Goal: Task Accomplishment & Management: Manage account settings

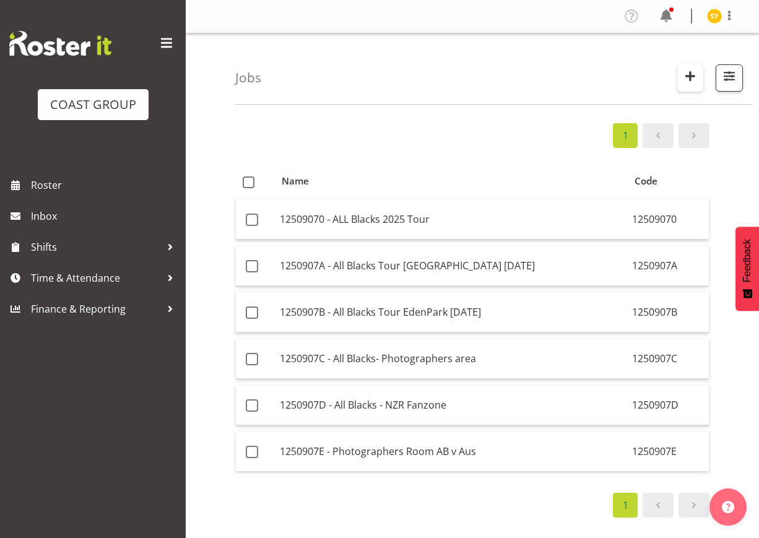
click at [689, 78] on span "button" at bounding box center [690, 76] width 16 height 16
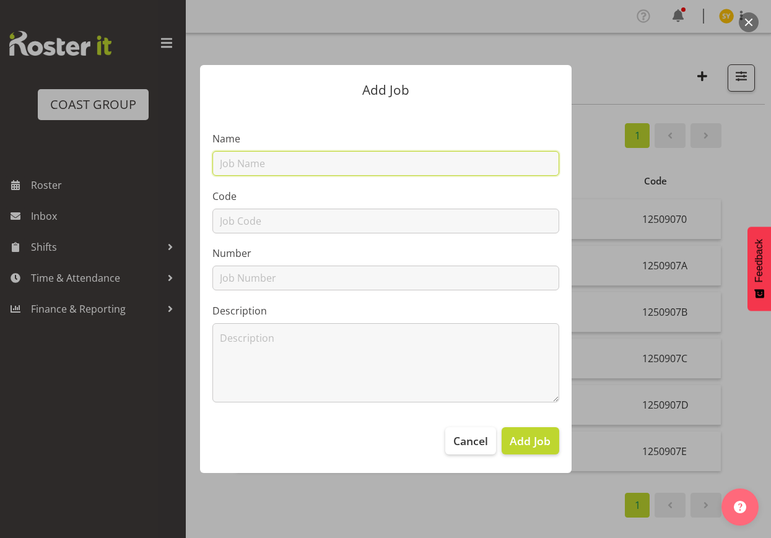
click at [331, 168] on input "text" at bounding box center [385, 163] width 347 height 25
paste input "Meatstock 2026"
paste input "32602010"
type input "32602010 - Meatstock 2026"
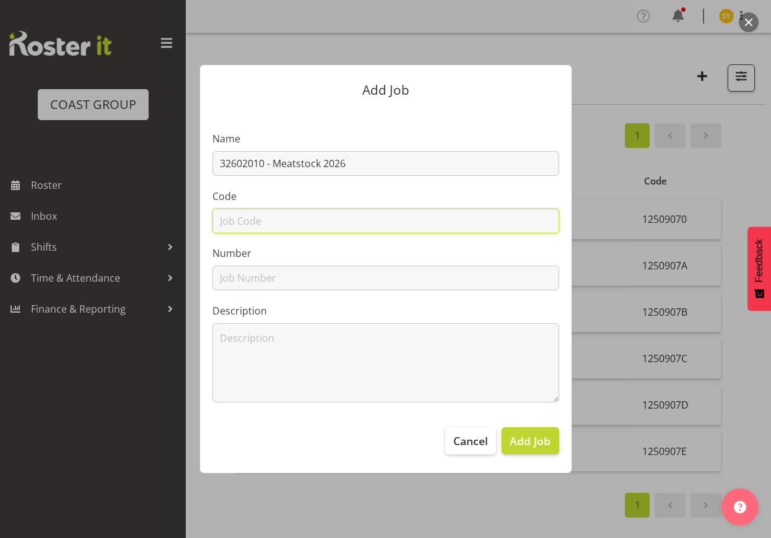
click at [282, 218] on input "text" at bounding box center [385, 221] width 347 height 25
paste input "32602010"
type input "32602010"
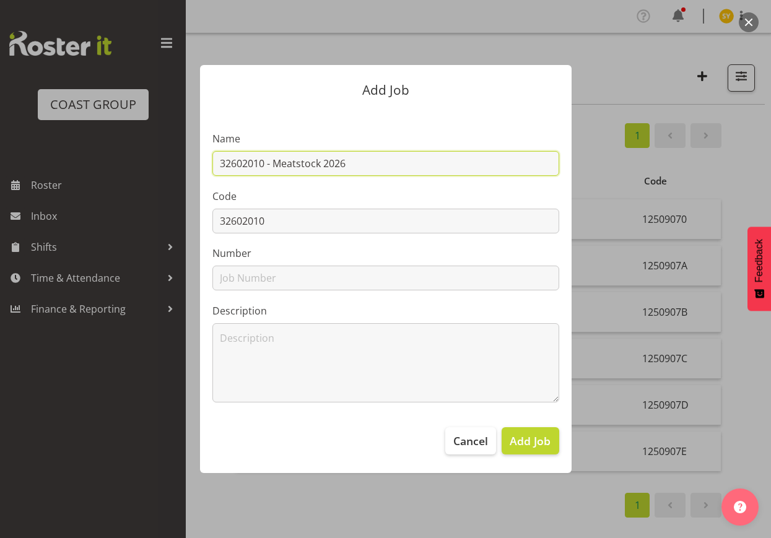
drag, startPoint x: 368, startPoint y: 160, endPoint x: 132, endPoint y: 155, distance: 235.9
click at [132, 155] on div "Add Job Name 32602010 - Meatstock 2026 Code 32602010 Number Description Cancel …" at bounding box center [386, 269] width 594 height 470
click at [362, 155] on input "32602010 - Meatstock 2026" at bounding box center [385, 163] width 347 height 25
drag, startPoint x: 360, startPoint y: 161, endPoint x: 213, endPoint y: 172, distance: 147.2
click at [213, 172] on input "32602010 - Meatstock 2026" at bounding box center [385, 163] width 347 height 25
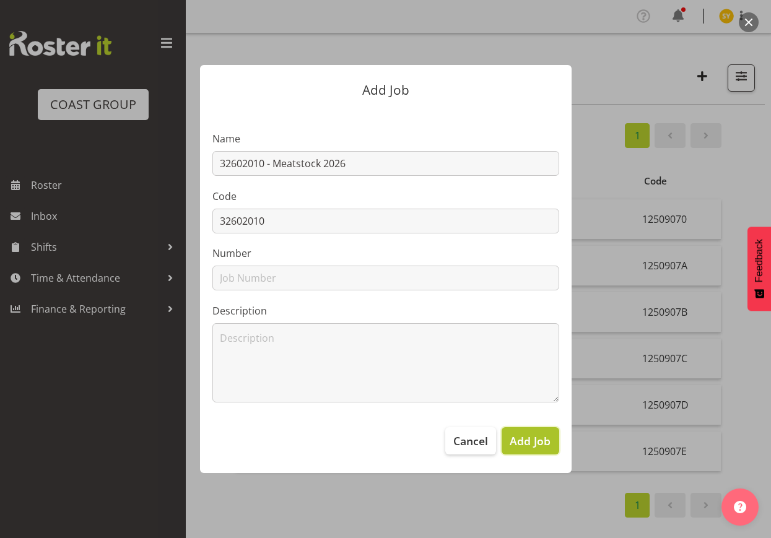
click at [523, 444] on span "Add Job" at bounding box center [530, 441] width 41 height 16
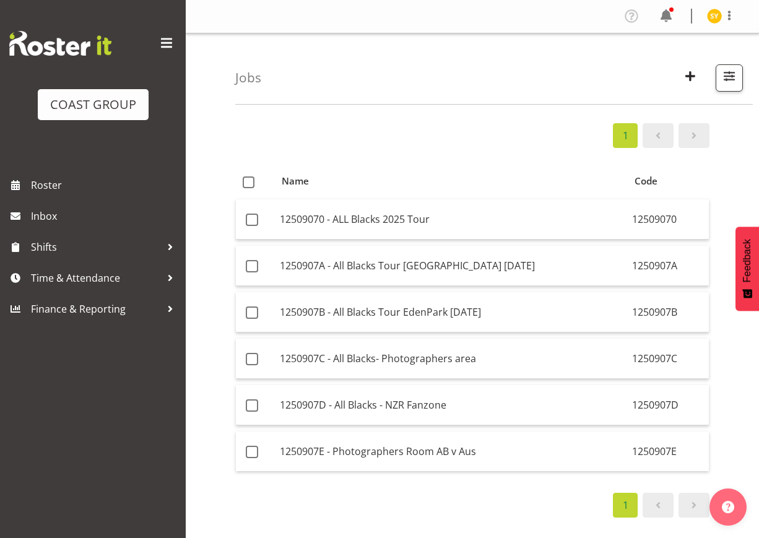
click at [746, 205] on div "1 Name Code 12509070 - ALL Blacks 2025 Tour 12509070 1250907A - All Blacks Tour…" at bounding box center [497, 361] width 524 height 495
click at [681, 71] on button "button" at bounding box center [690, 77] width 26 height 27
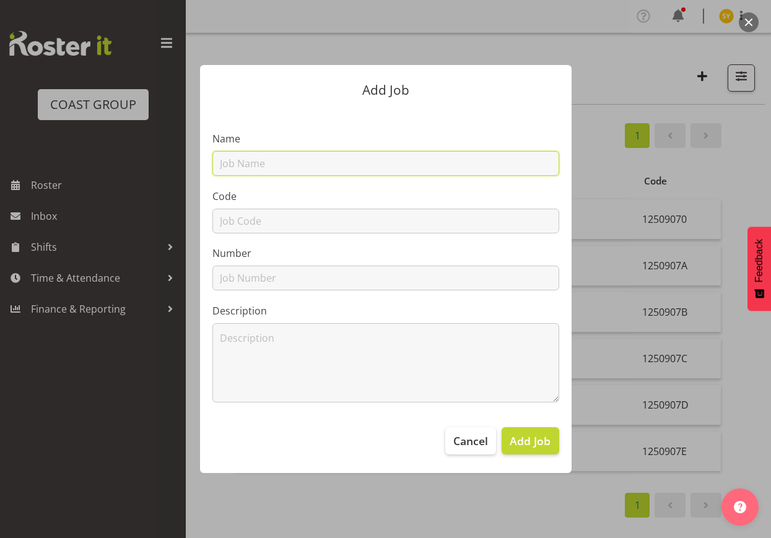
drag, startPoint x: 295, startPoint y: 167, endPoint x: 286, endPoint y: 168, distance: 9.4
click at [295, 167] on input "text" at bounding box center [385, 163] width 347 height 25
paste input "32602020"
type input "32602020"
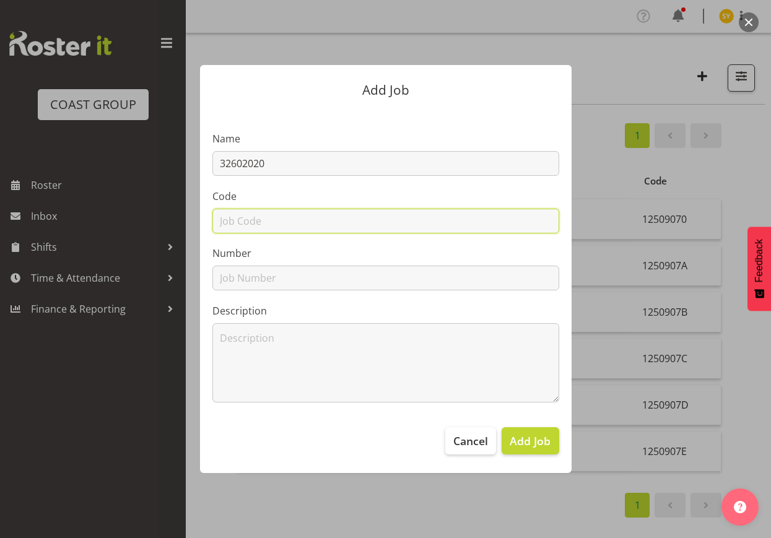
click at [240, 223] on input "text" at bounding box center [385, 221] width 347 height 25
paste input "32602020"
type input "32602020"
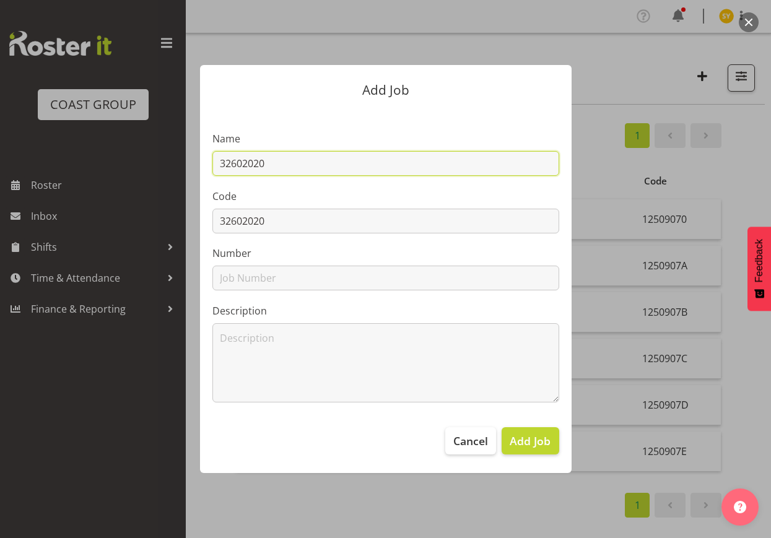
click at [322, 160] on input "32602020" at bounding box center [385, 163] width 347 height 25
click at [316, 167] on input "32602020 -" at bounding box center [385, 163] width 347 height 25
paste input "Rotorua Home & Garden Show 26"
drag, startPoint x: 455, startPoint y: 170, endPoint x: 161, endPoint y: 156, distance: 294.4
click at [161, 156] on div "Add Job Name 32602020 - Rotorua Home & Garden Show 26 Code 32602020 Number Desc…" at bounding box center [386, 269] width 594 height 470
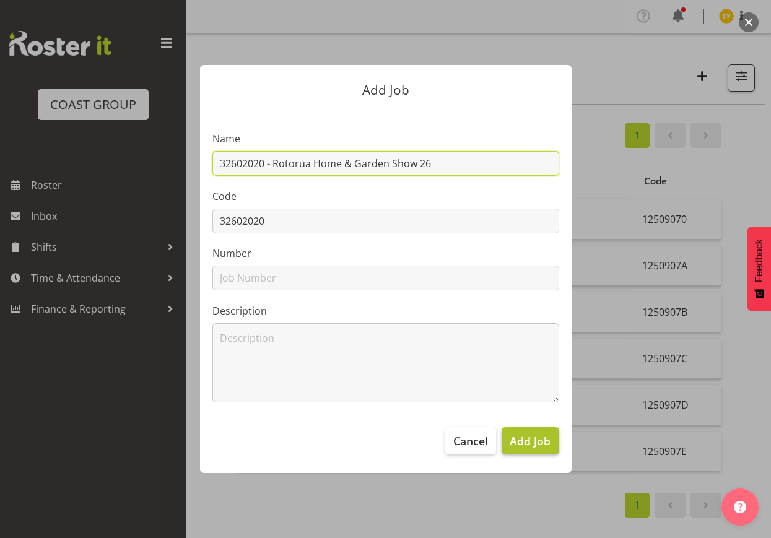
type input "32602020 - Rotorua Home & Garden Show 26"
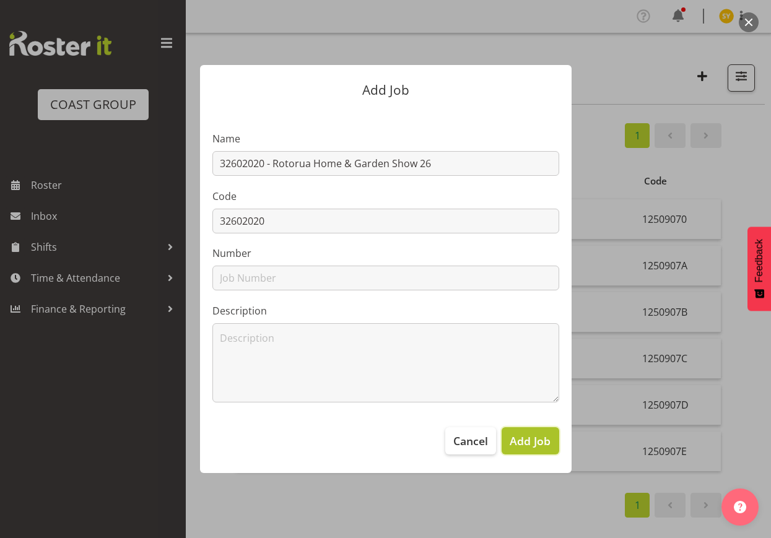
click at [542, 449] on button "Add Job" at bounding box center [530, 440] width 57 height 27
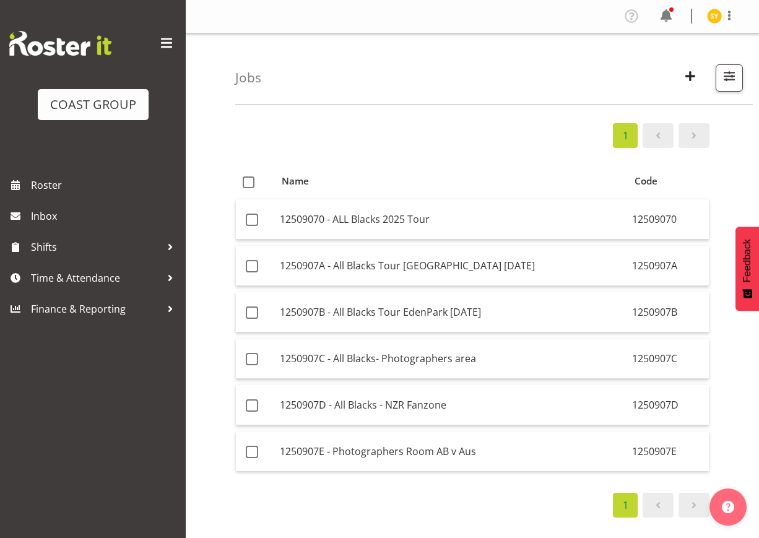
click at [737, 164] on div "1 Name Code 12509070 - ALL Blacks 2025 Tour 12509070 1250907A - All Blacks Tour…" at bounding box center [497, 361] width 524 height 495
click at [680, 79] on button "button" at bounding box center [690, 77] width 26 height 27
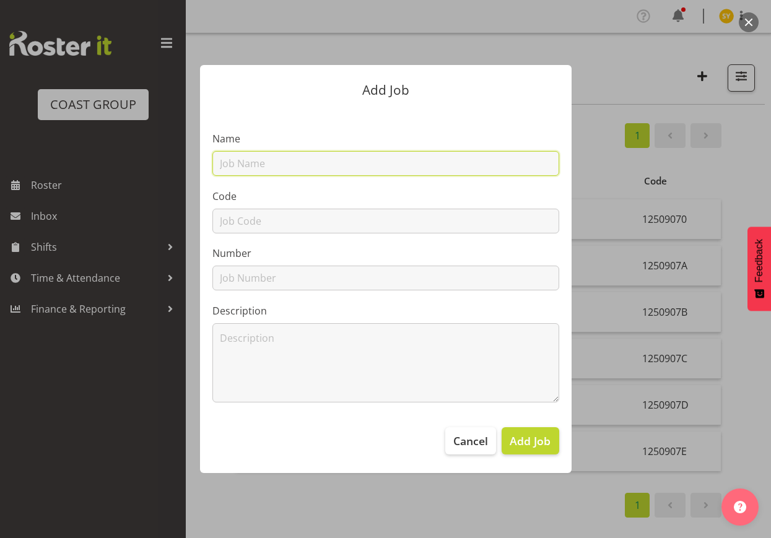
click at [258, 165] on input "text" at bounding box center [385, 163] width 347 height 25
paste input "32602030"
type input "32602030"
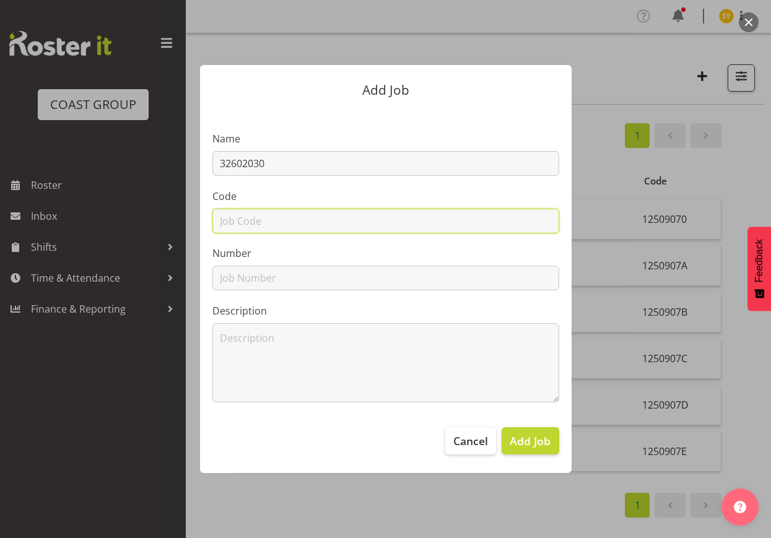
click at [235, 222] on input "text" at bounding box center [385, 221] width 347 height 25
paste input "32602030"
type input "32602030"
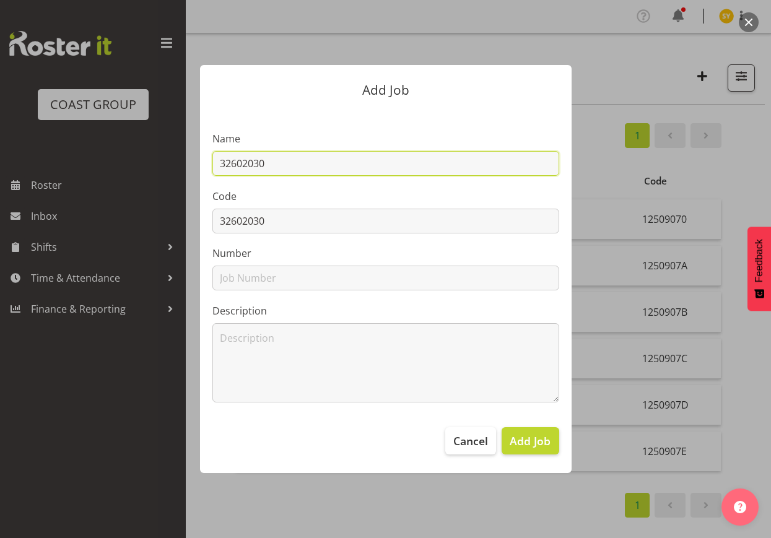
click at [301, 165] on input "32602030" at bounding box center [385, 163] width 347 height 25
paste input "Otago Home & Garden Show 26"
drag, startPoint x: 430, startPoint y: 160, endPoint x: 64, endPoint y: 137, distance: 366.0
click at [64, 137] on div "Add Job Name 32602030 - Otago Home & Garden Show 26 Code 32602030 Number Descri…" at bounding box center [385, 269] width 771 height 538
type input "32602030 - Otago Home & Garden Show 26"
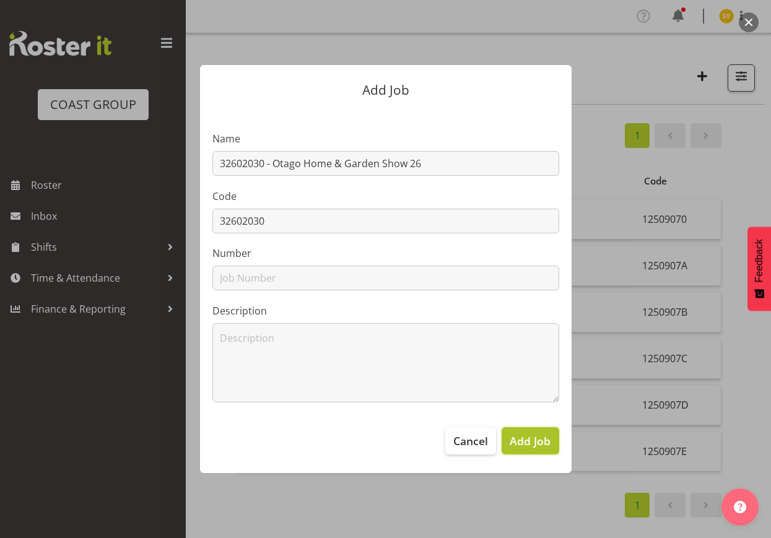
click at [555, 438] on button "Add Job" at bounding box center [530, 440] width 57 height 27
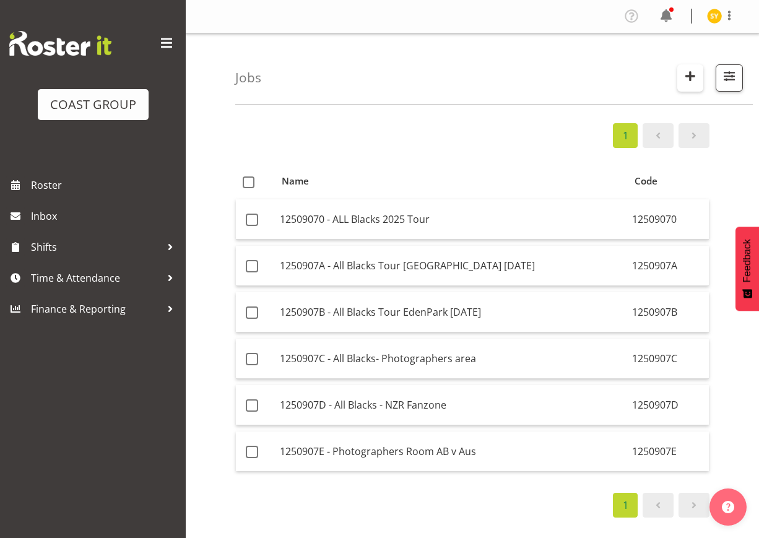
click at [693, 76] on span "button" at bounding box center [690, 76] width 16 height 16
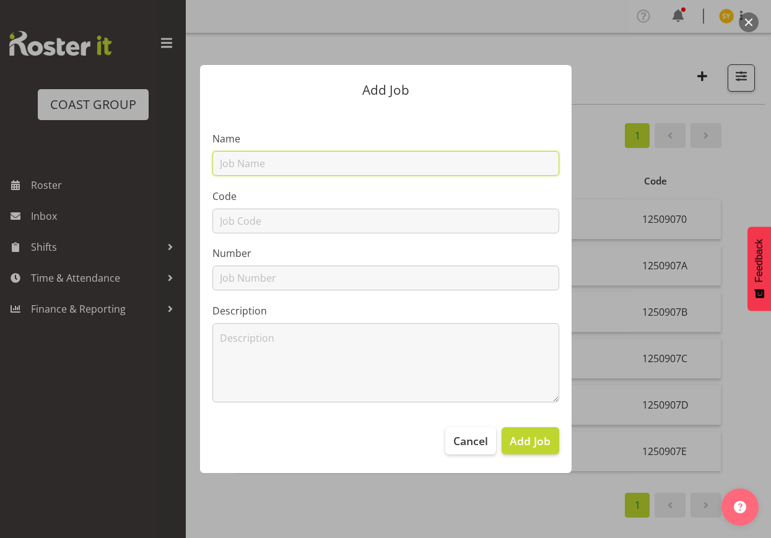
drag, startPoint x: 292, startPoint y: 170, endPoint x: 274, endPoint y: 185, distance: 24.2
click at [291, 170] on input "text" at bounding box center [385, 163] width 347 height 25
paste input "32603040"
type input "32603040"
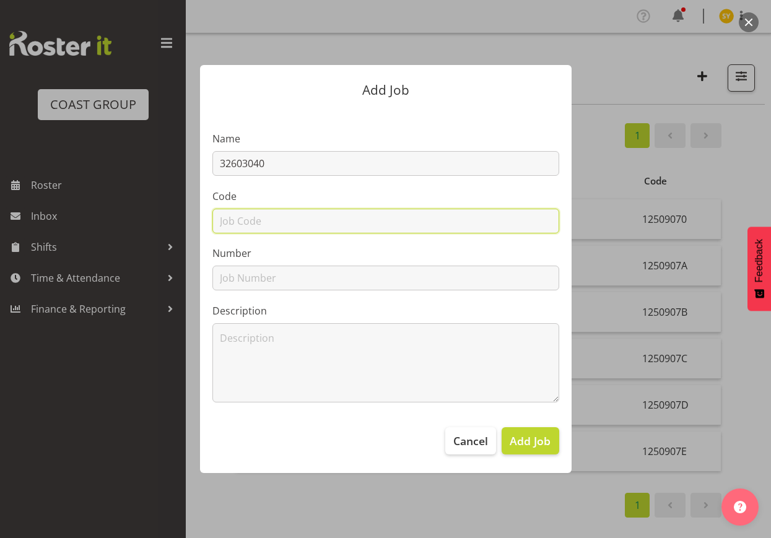
click at [246, 225] on input "text" at bounding box center [385, 221] width 347 height 25
paste input "32603040"
type input "32603040"
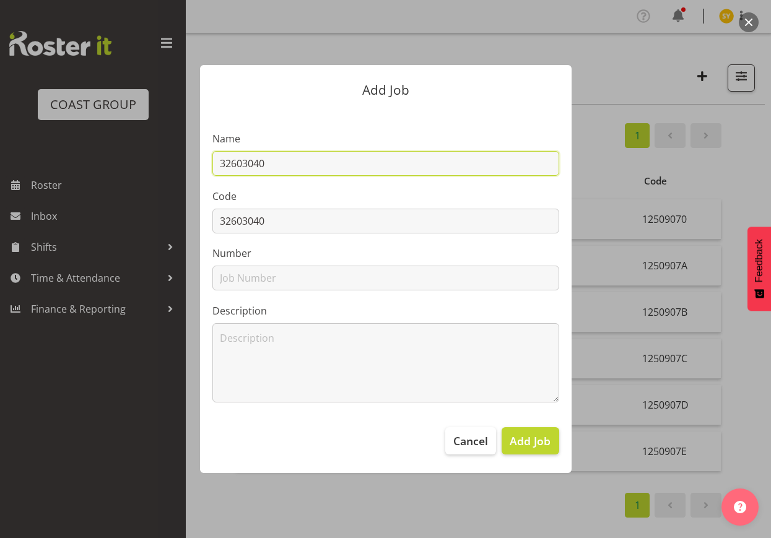
drag, startPoint x: 297, startPoint y: 152, endPoint x: 310, endPoint y: 161, distance: 15.1
click at [299, 152] on input "32603040" at bounding box center [385, 163] width 347 height 25
paste input "SouthernLakes Home&Garden Show"
drag, startPoint x: 487, startPoint y: 159, endPoint x: 150, endPoint y: 147, distance: 337.6
click at [150, 147] on div "Add Job Name 32603040 - SouthernLakes Home&Garden Show Code 32603040 Number Des…" at bounding box center [386, 269] width 594 height 470
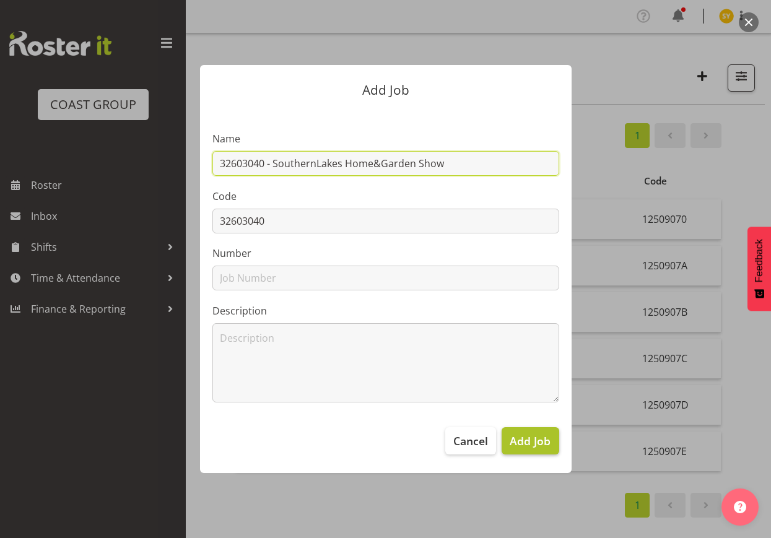
type input "32603040 - SouthernLakes Home&Garden Show"
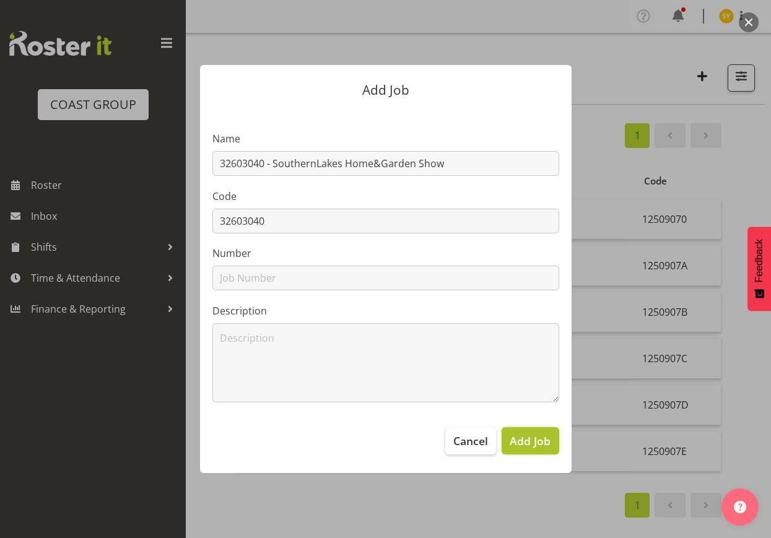
click at [529, 442] on span "Add Job" at bounding box center [530, 441] width 41 height 16
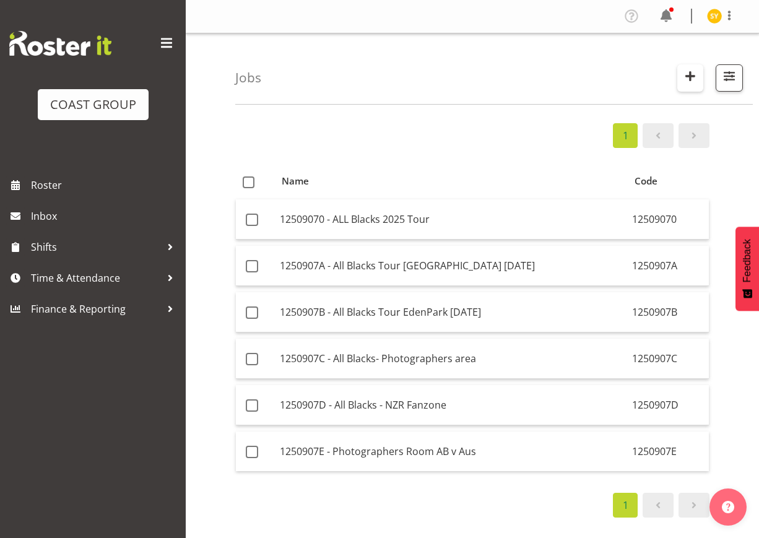
drag, startPoint x: 705, startPoint y: 76, endPoint x: 680, endPoint y: 76, distance: 24.2
click at [705, 77] on div "Search 1250907 Showing active jobs Showing running jobs" at bounding box center [710, 77] width 66 height 27
click at [680, 76] on button "button" at bounding box center [690, 77] width 26 height 27
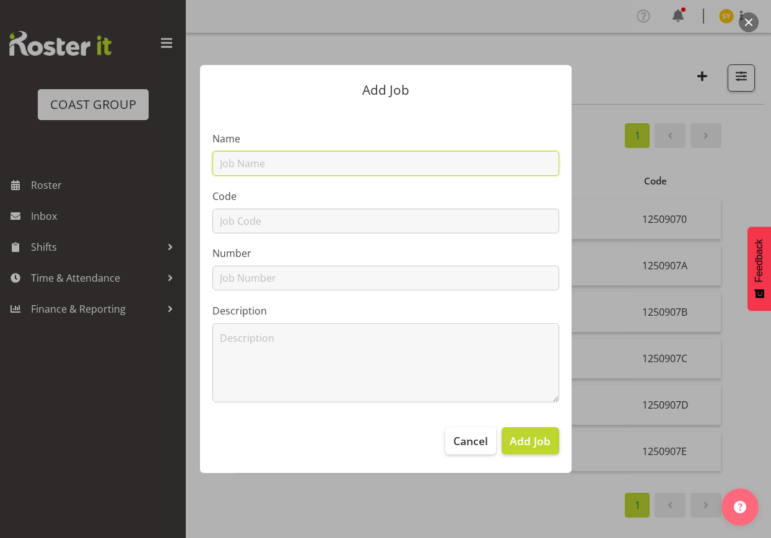
drag, startPoint x: 278, startPoint y: 159, endPoint x: 269, endPoint y: 169, distance: 13.2
click at [277, 160] on input "text" at bounding box center [385, 163] width 347 height 25
paste input "32603050"
type input "32603050"
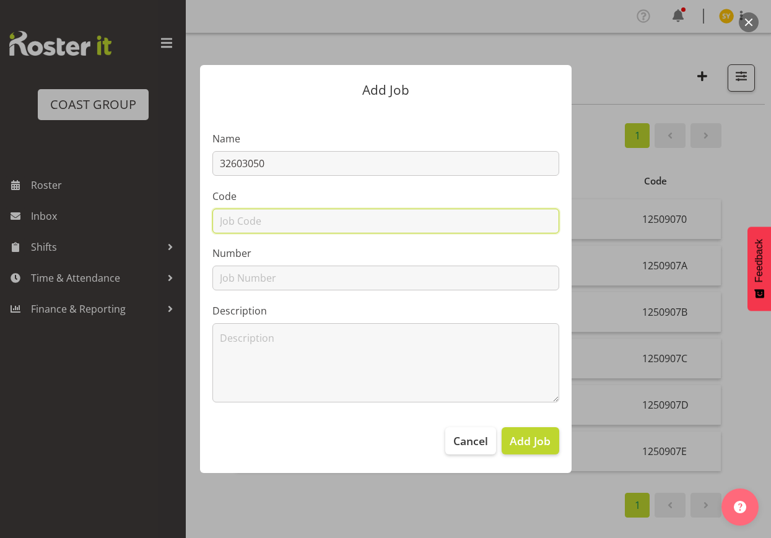
click at [241, 228] on input "text" at bounding box center [385, 221] width 347 height 25
paste input "32603050"
type input "32603050"
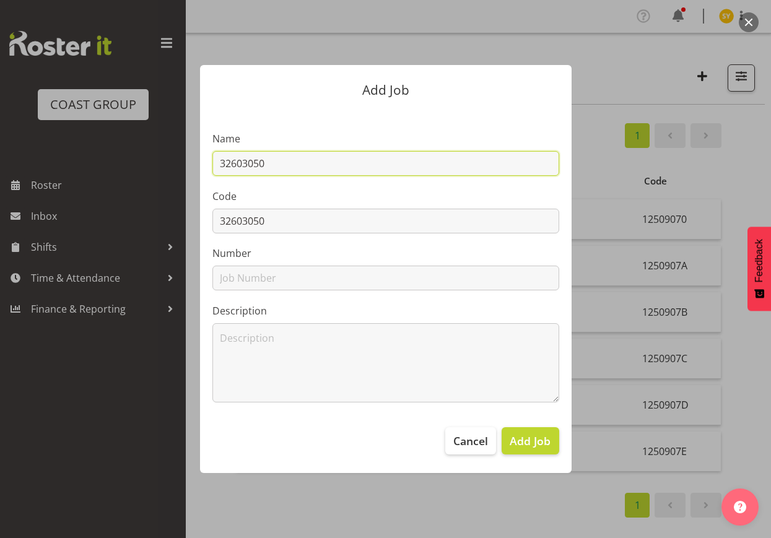
click at [329, 161] on input "32603050" at bounding box center [385, 163] width 347 height 25
paste input "NZAGS 2026"
drag, startPoint x: 405, startPoint y: 160, endPoint x: 69, endPoint y: 158, distance: 336.2
click at [69, 158] on div "Add Job Name 32603050 - NZAGS 2026 Code 32603050 Number Description Cancel Add …" at bounding box center [385, 269] width 771 height 538
type input "32603050 - NZAGS 2026"
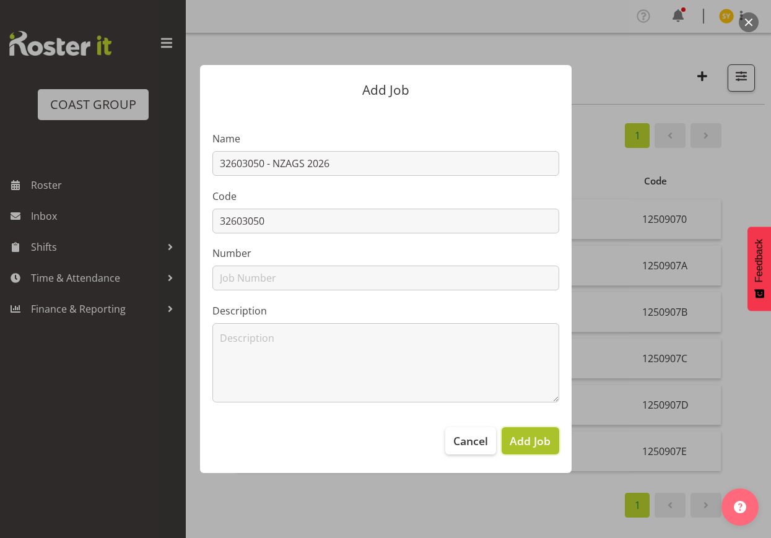
click at [526, 444] on span "Add Job" at bounding box center [530, 441] width 41 height 16
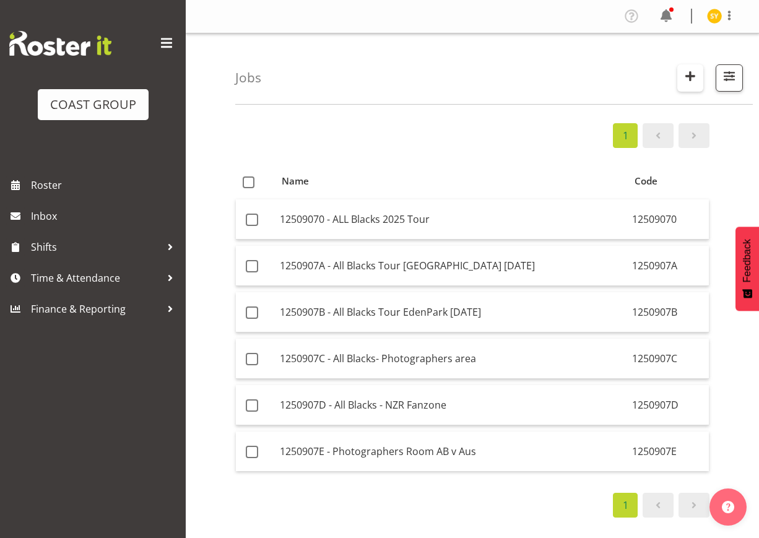
click at [686, 73] on span "button" at bounding box center [690, 76] width 16 height 16
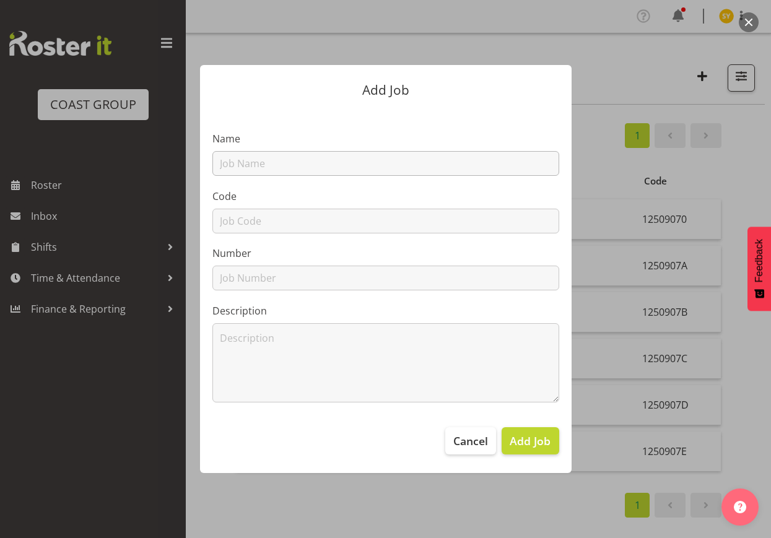
drag, startPoint x: 277, startPoint y: 144, endPoint x: 274, endPoint y: 151, distance: 7.2
click at [276, 149] on div "Name" at bounding box center [385, 153] width 347 height 45
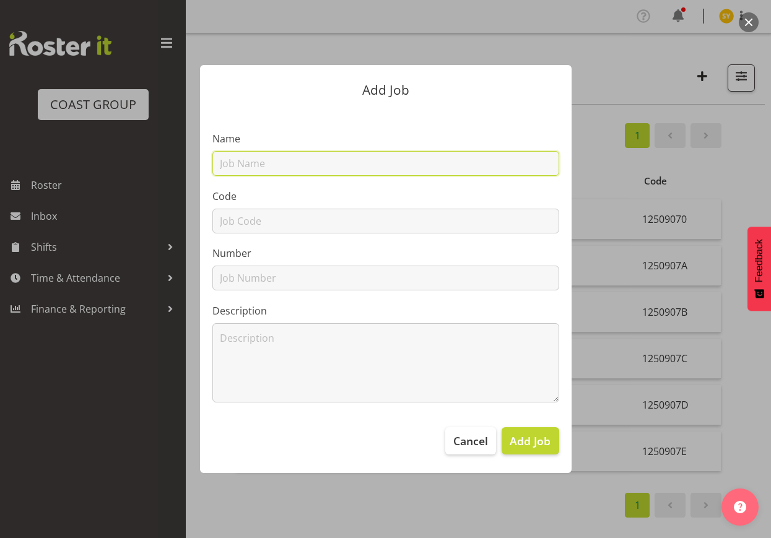
click at [265, 162] on input "text" at bounding box center [385, 163] width 347 height 25
paste input "32603060"
type input "32603060"
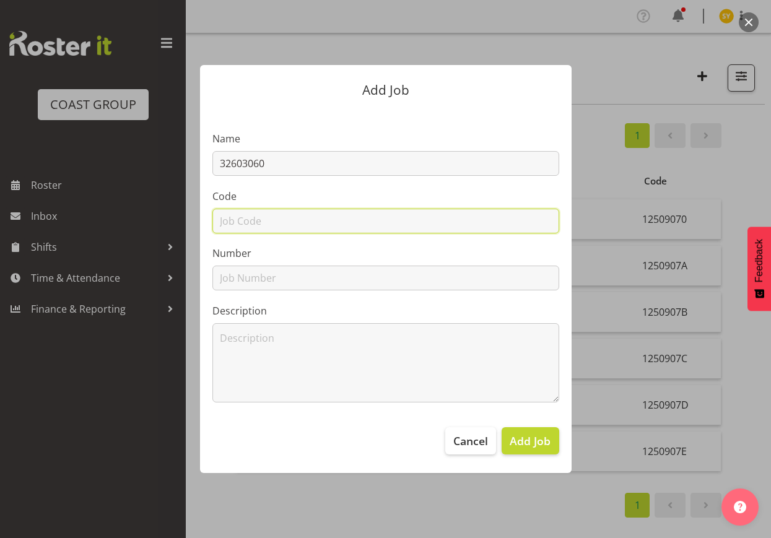
click at [233, 217] on input "text" at bounding box center [385, 221] width 347 height 25
paste input "32603060"
type input "32603060"
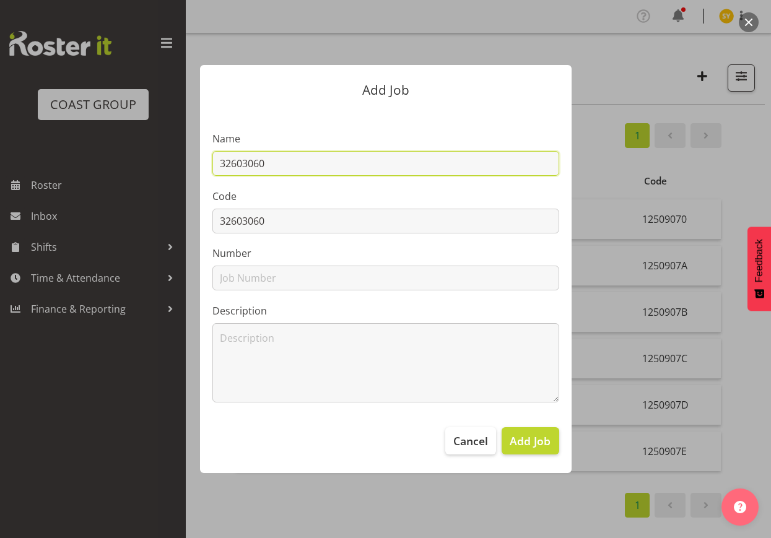
click at [313, 163] on input "32603060" at bounding box center [385, 163] width 347 height 25
paste input "Toy Fair 2026"
drag, startPoint x: 386, startPoint y: 158, endPoint x: 87, endPoint y: 149, distance: 299.2
click at [87, 149] on div "Add Job Name 32603060 - Toy Fair 2026 Code 32603060 Number Description Cancel A…" at bounding box center [385, 269] width 771 height 538
type input "32603060 - Toy Fair 2026"
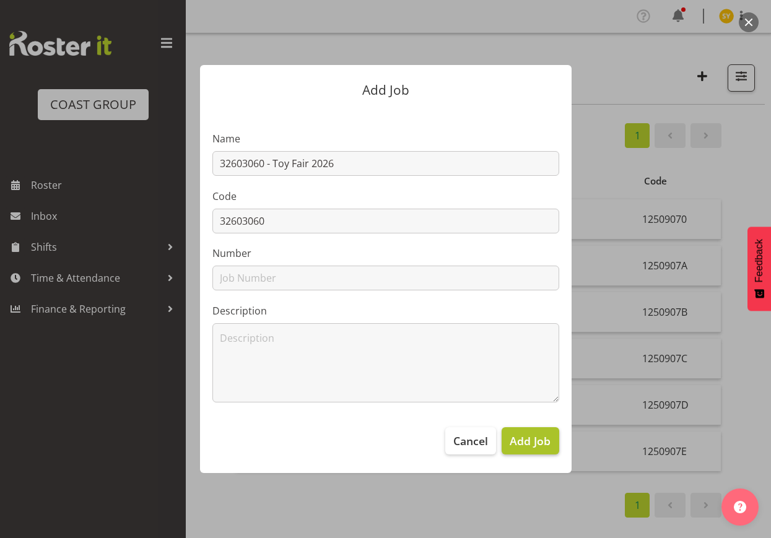
drag, startPoint x: 550, startPoint y: 459, endPoint x: 539, endPoint y: 448, distance: 15.8
click at [547, 456] on footer "Cancel Add Job" at bounding box center [385, 444] width 371 height 58
click at [539, 448] on span "Add Job" at bounding box center [530, 441] width 41 height 16
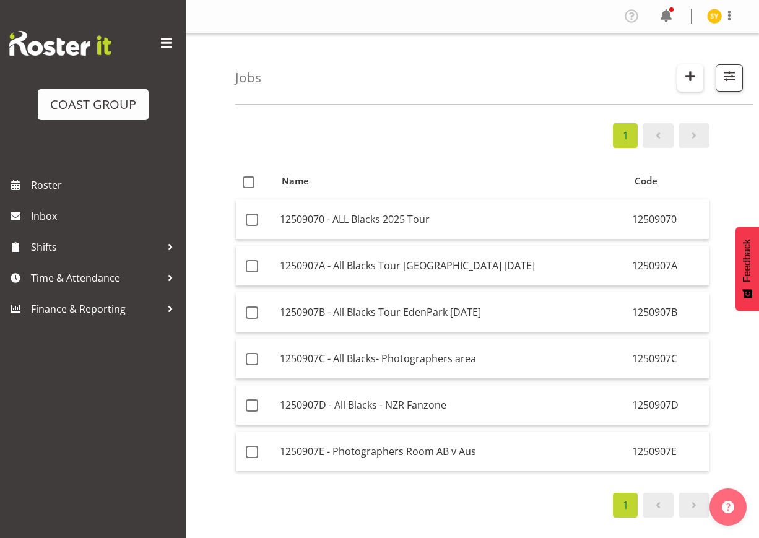
click at [697, 69] on span "button" at bounding box center [690, 76] width 16 height 16
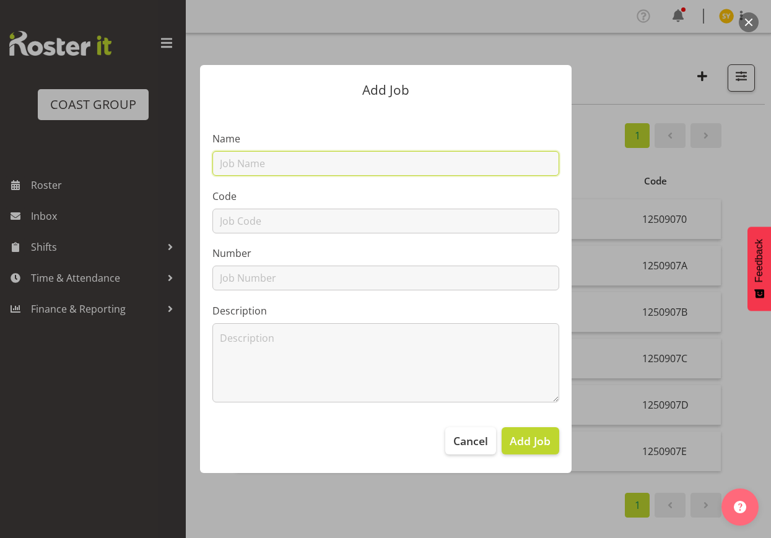
drag, startPoint x: 292, startPoint y: 170, endPoint x: 289, endPoint y: 176, distance: 7.2
click at [289, 176] on section "Name Code Number Description" at bounding box center [385, 262] width 371 height 306
paste input "32603070"
type input "32603070"
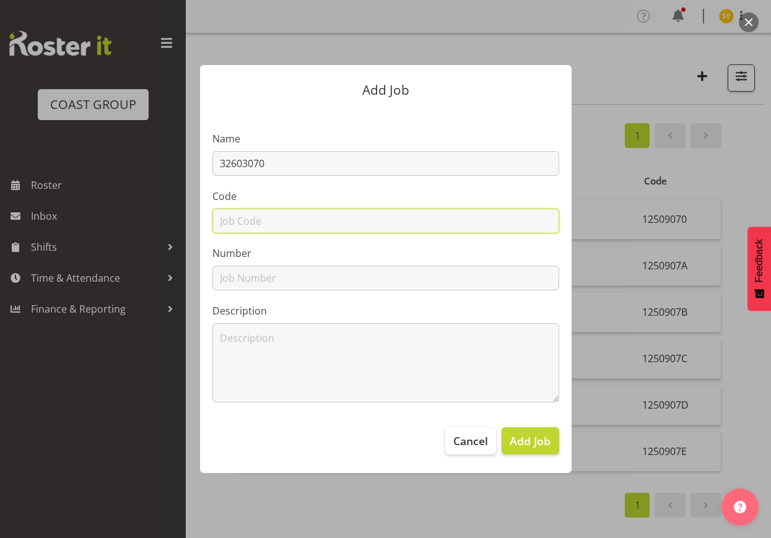
click at [267, 220] on input "text" at bounding box center [385, 221] width 347 height 25
paste input "32603070"
type input "32603070"
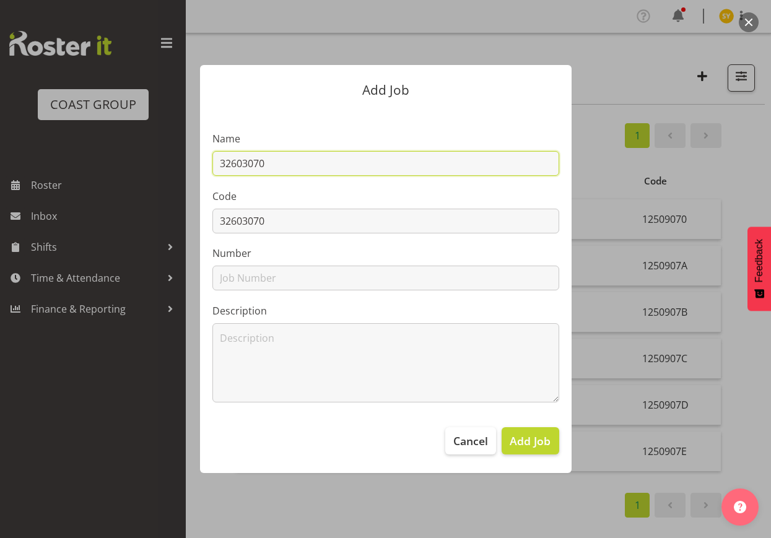
drag, startPoint x: 326, startPoint y: 160, endPoint x: 334, endPoint y: 165, distance: 9.1
click at [326, 160] on input "32603070" at bounding box center [385, 163] width 347 height 25
paste input "Hawkes Bay Better Home&Garden"
drag, startPoint x: 457, startPoint y: 167, endPoint x: 59, endPoint y: 165, distance: 398.1
click at [59, 165] on div "Add Job Name 32603070 - Hawkes Bay Better Home&Garden Code 32603070 Number Desc…" at bounding box center [385, 269] width 771 height 538
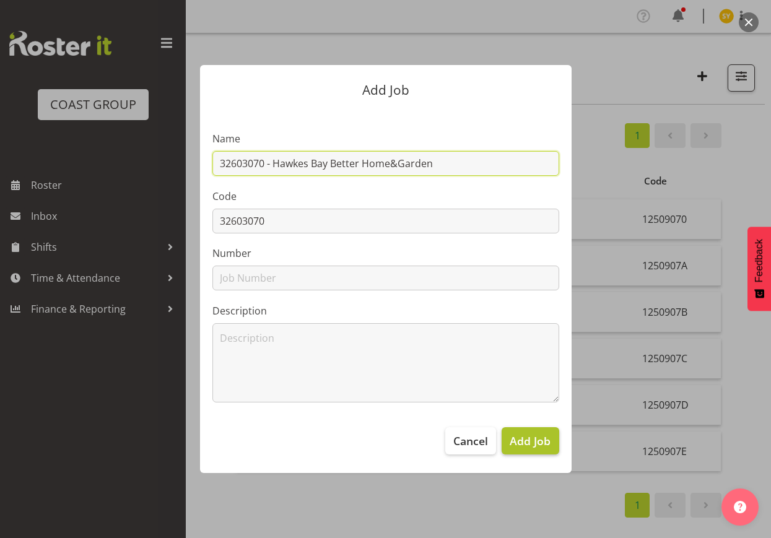
type input "32603070 - Hawkes Bay Better Home&Garden"
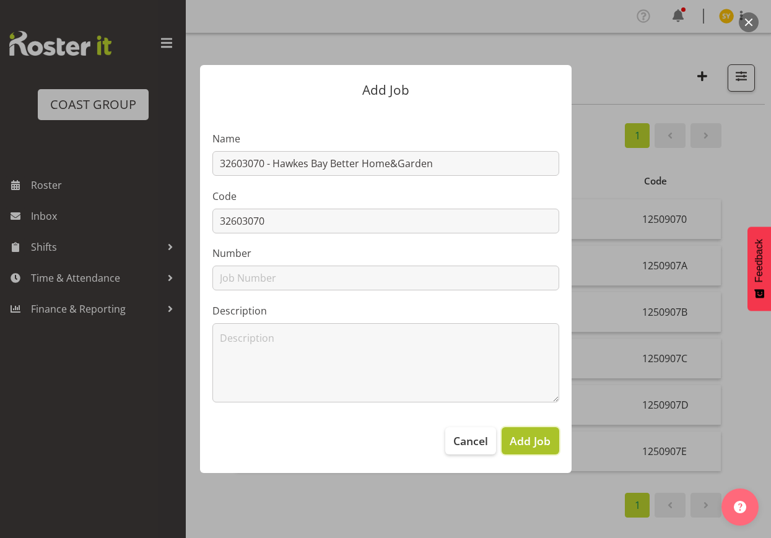
click at [524, 446] on span "Add Job" at bounding box center [530, 441] width 41 height 16
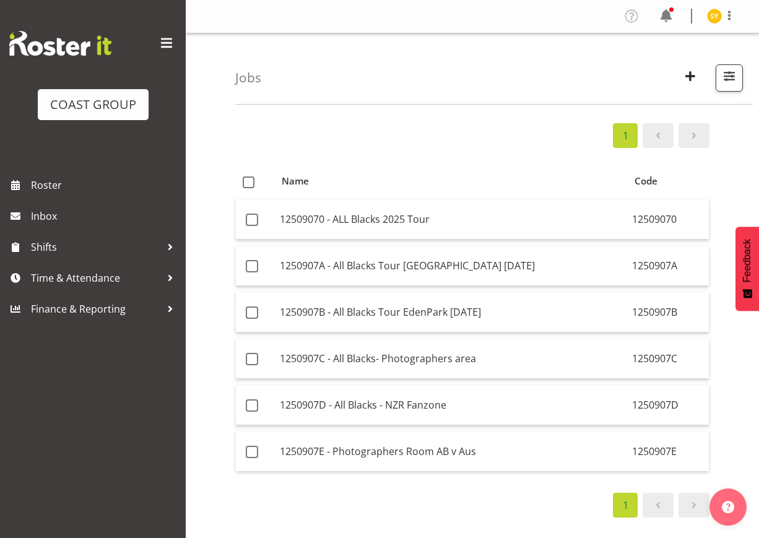
click at [745, 152] on div "1 Name Code 12509070 - ALL Blacks 2025 Tour 12509070 1250907A - All Blacks Tour…" at bounding box center [497, 361] width 524 height 495
click at [685, 79] on span "button" at bounding box center [690, 76] width 16 height 16
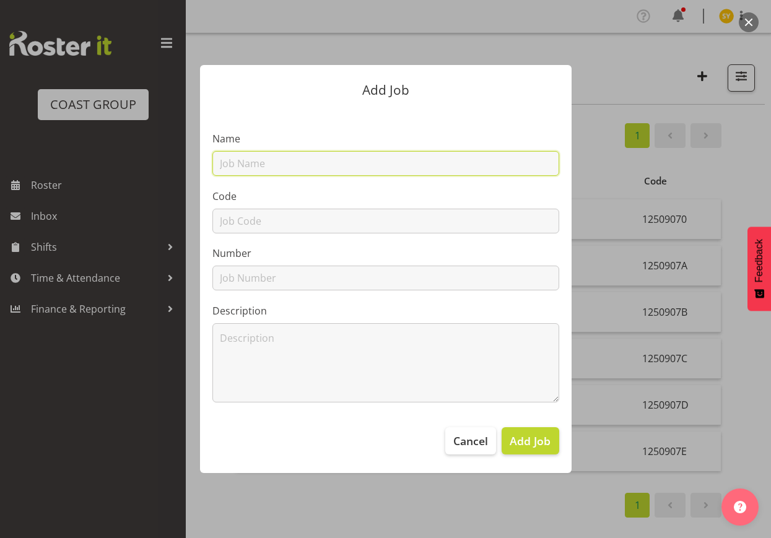
click at [325, 170] on input "text" at bounding box center [385, 163] width 347 height 25
paste input "Property Council Expo 26"
paste input "32603080"
type input "32603080 - Property Council Expo 26"
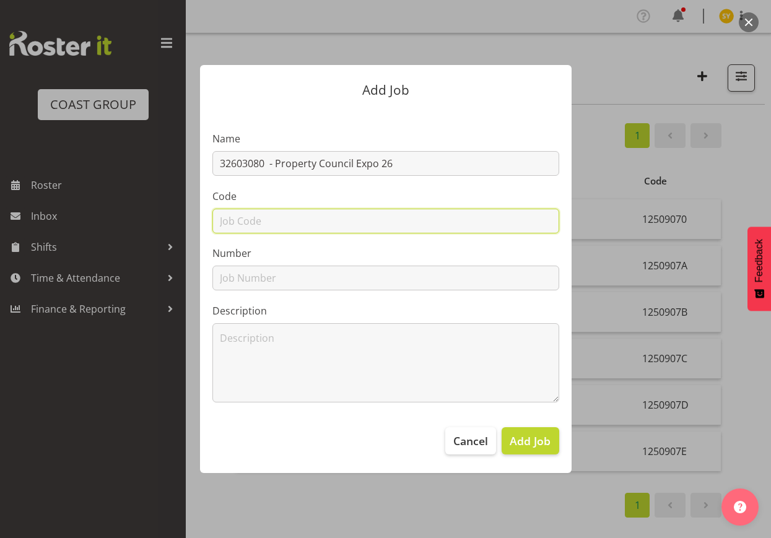
click at [257, 216] on input "text" at bounding box center [385, 221] width 347 height 25
paste input "32603080"
type input "32603080"
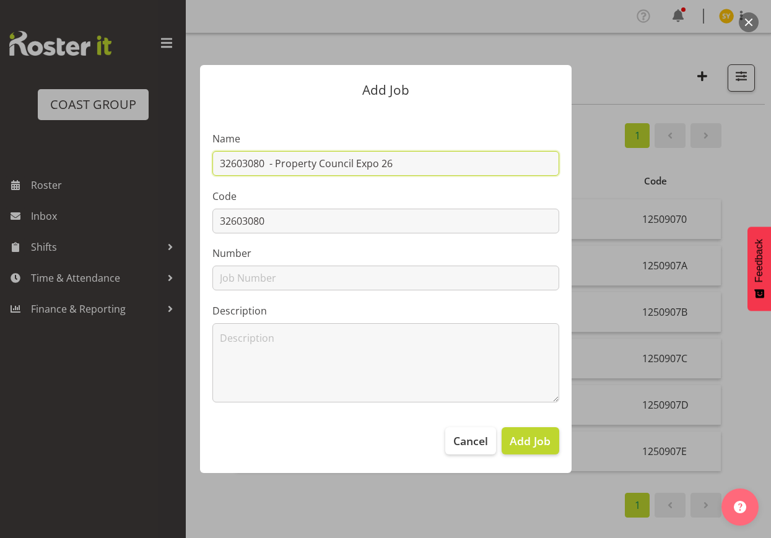
drag, startPoint x: 423, startPoint y: 167, endPoint x: 170, endPoint y: 176, distance: 254.0
click at [170, 176] on div "Add Job Name 32603080 - Property Council Expo 26 Code 32603080 Number Descripti…" at bounding box center [386, 269] width 594 height 470
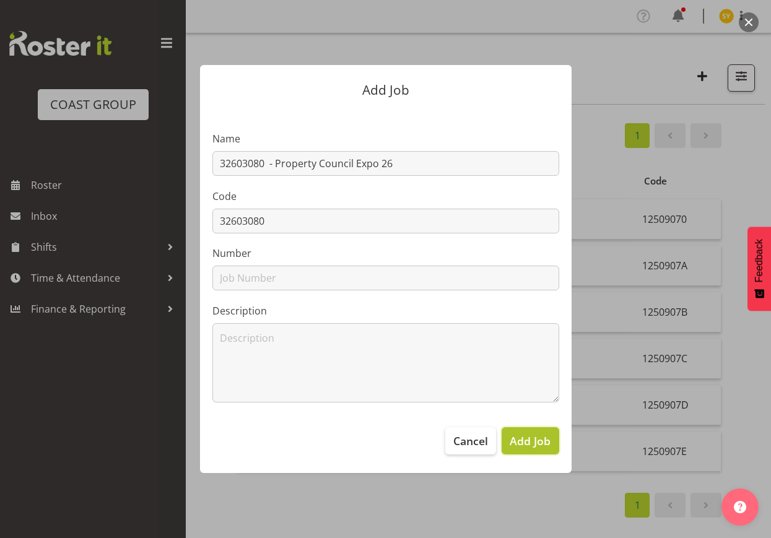
click at [542, 446] on span "Add Job" at bounding box center [530, 441] width 41 height 16
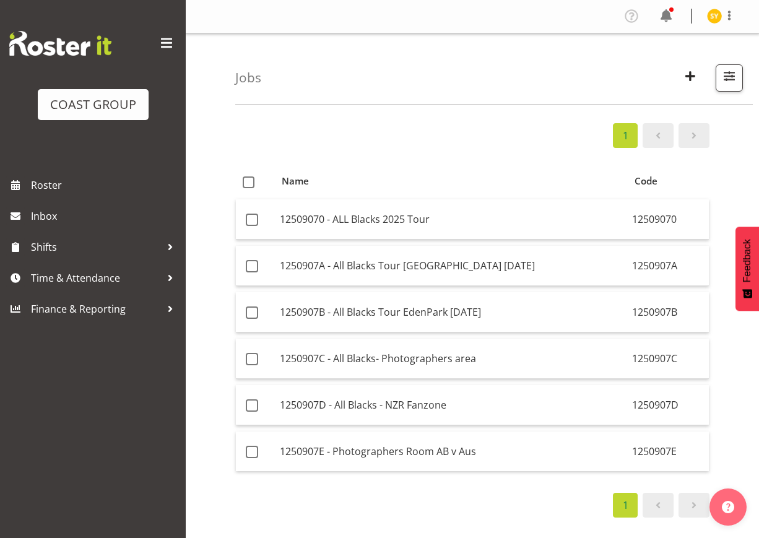
click at [728, 245] on div "1 Name Code 12509070 - ALL Blacks 2025 Tour 12509070 1250907A - All Blacks Tour…" at bounding box center [497, 361] width 524 height 495
click at [727, 84] on span "button" at bounding box center [729, 76] width 16 height 16
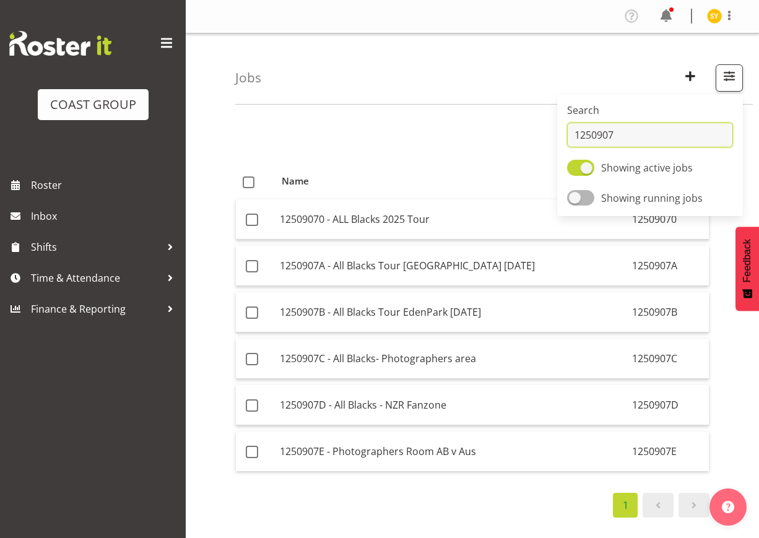
click at [633, 123] on input "1250907" at bounding box center [650, 135] width 166 height 25
click at [628, 124] on input "1250907" at bounding box center [650, 135] width 166 height 25
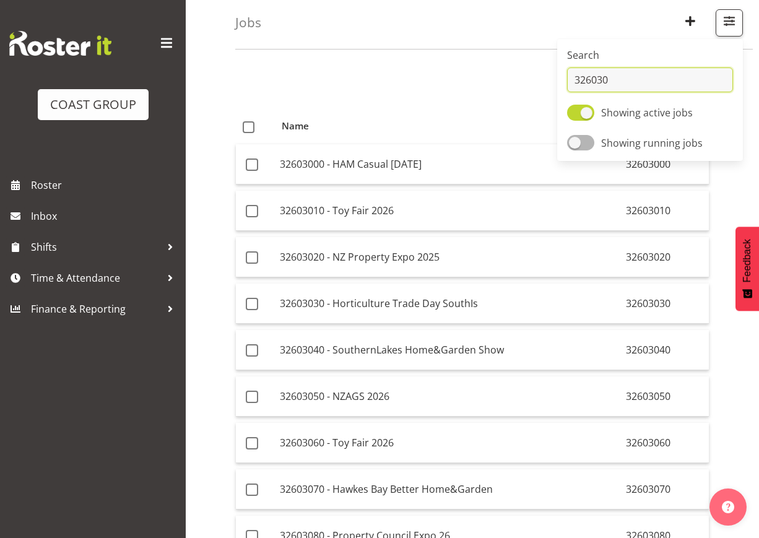
scroll to position [140, 0]
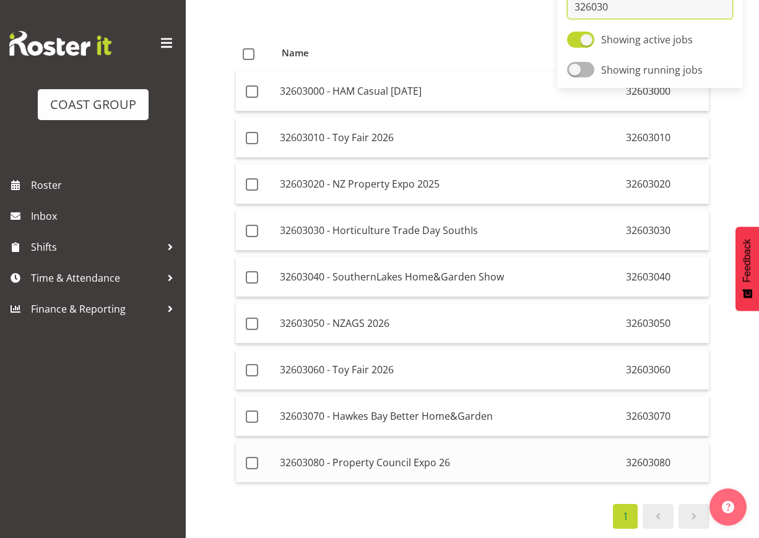
type input "326030"
click at [363, 450] on td "32603080 - Property Council Expo 26" at bounding box center [448, 463] width 346 height 40
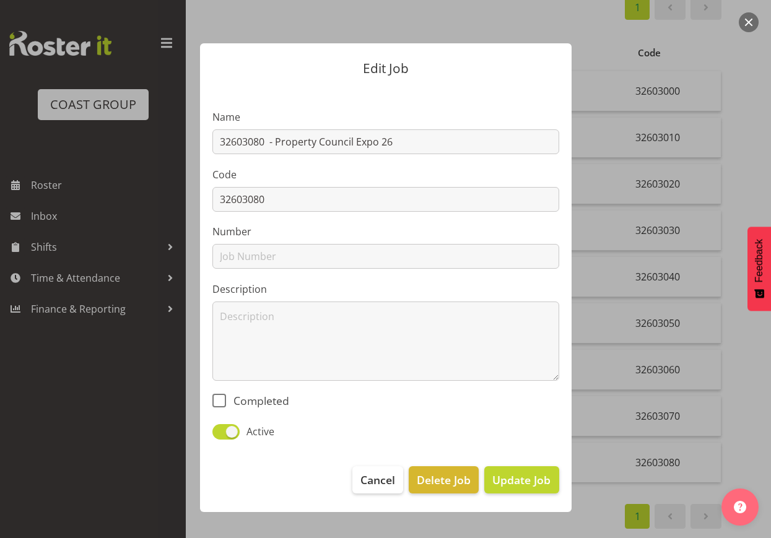
click at [743, 156] on div at bounding box center [385, 269] width 771 height 538
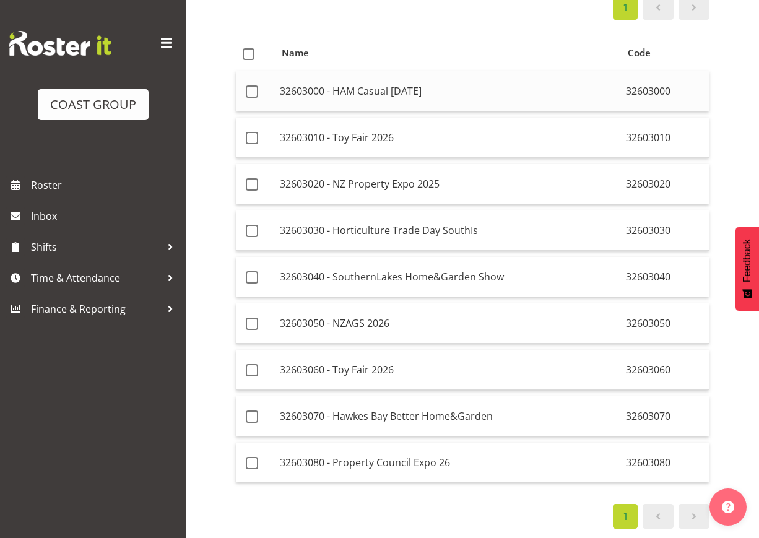
scroll to position [0, 0]
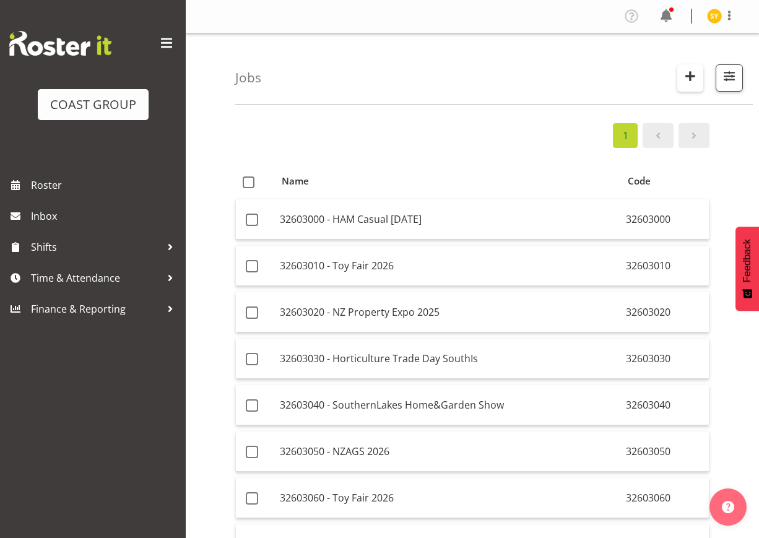
click at [695, 90] on button "button" at bounding box center [690, 77] width 26 height 27
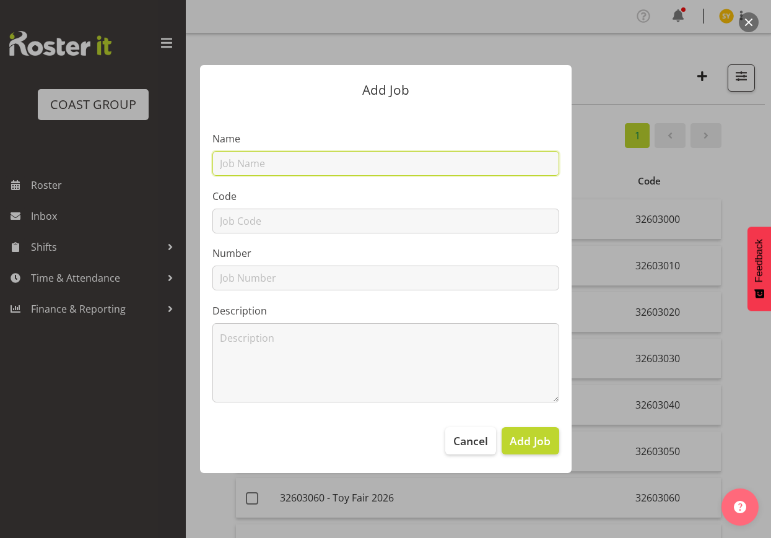
click at [335, 159] on input "text" at bounding box center [385, 163] width 347 height 25
paste input "32604020"
type input "32604020"
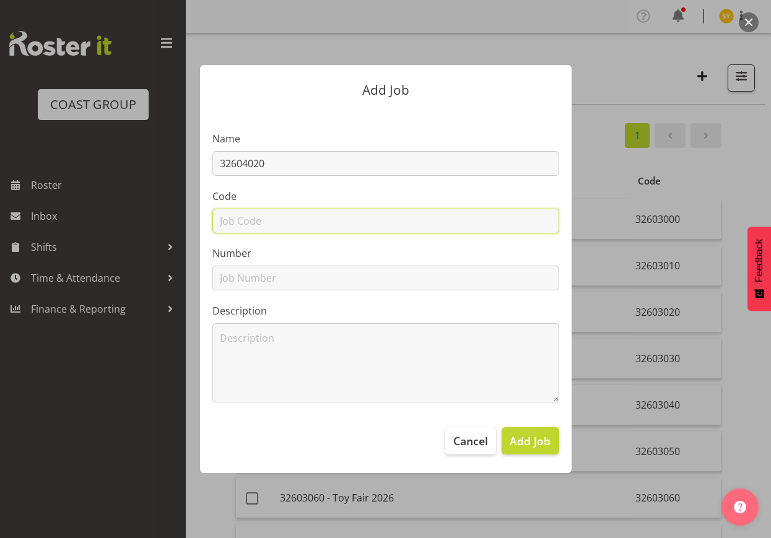
click at [250, 215] on input "text" at bounding box center [385, 221] width 347 height 25
paste input "32604020"
type input "32604020"
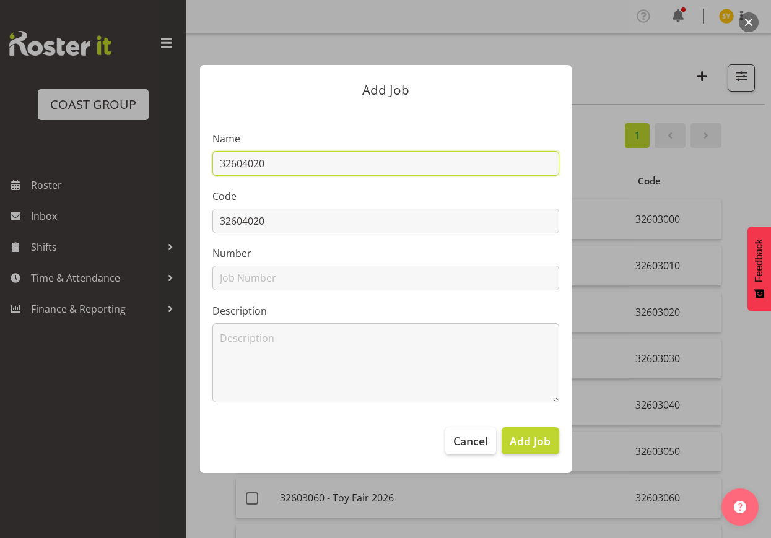
click at [342, 163] on input "32604020" at bounding box center [385, 163] width 347 height 25
paste input "Tarankai Home & Garden Show 26"
drag, startPoint x: 459, startPoint y: 163, endPoint x: 105, endPoint y: 154, distance: 354.3
click at [105, 154] on div "Add Job Name 32604020 - Tarankai Home & Garden Show 26 Code 32604020 Number Des…" at bounding box center [386, 269] width 594 height 470
type input "32604020 - Tarankai Home & Garden Show 26"
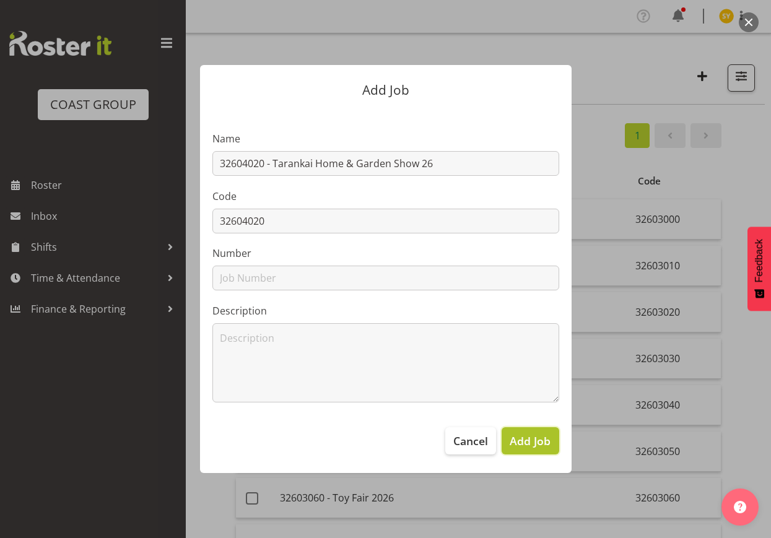
click at [536, 449] on button "Add Job" at bounding box center [530, 440] width 57 height 27
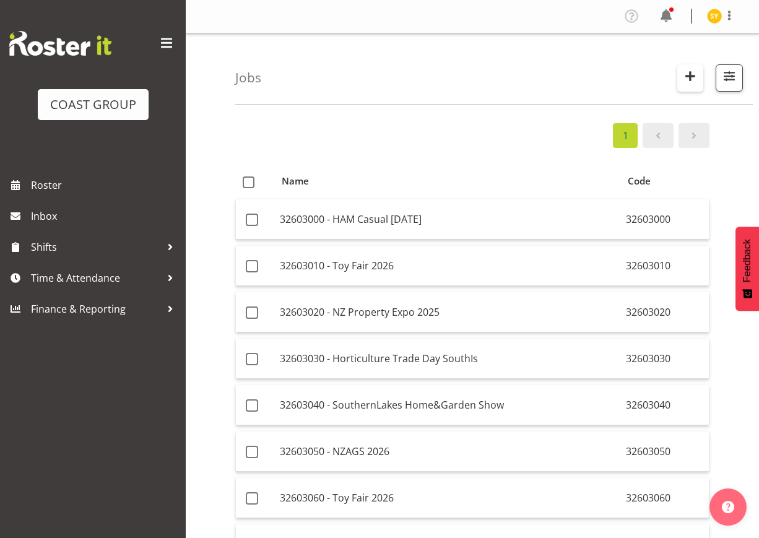
click at [698, 80] on span "button" at bounding box center [690, 76] width 16 height 16
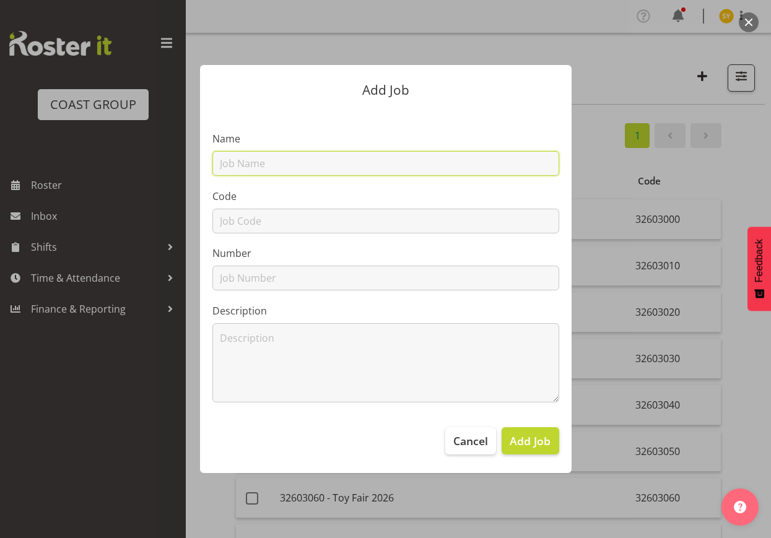
click at [300, 159] on input "text" at bounding box center [385, 163] width 347 height 25
paste input "32604030"
type input "32604030"
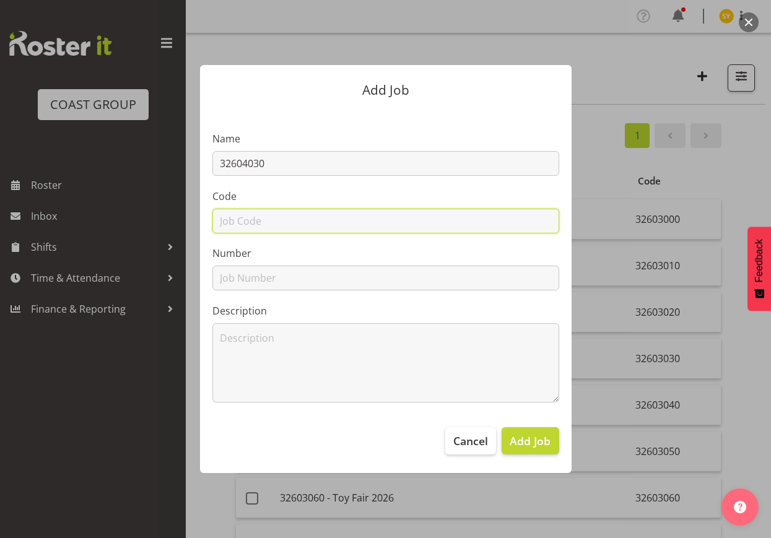
click at [256, 215] on input "text" at bounding box center [385, 221] width 347 height 25
paste input "32604030"
type input "32604030"
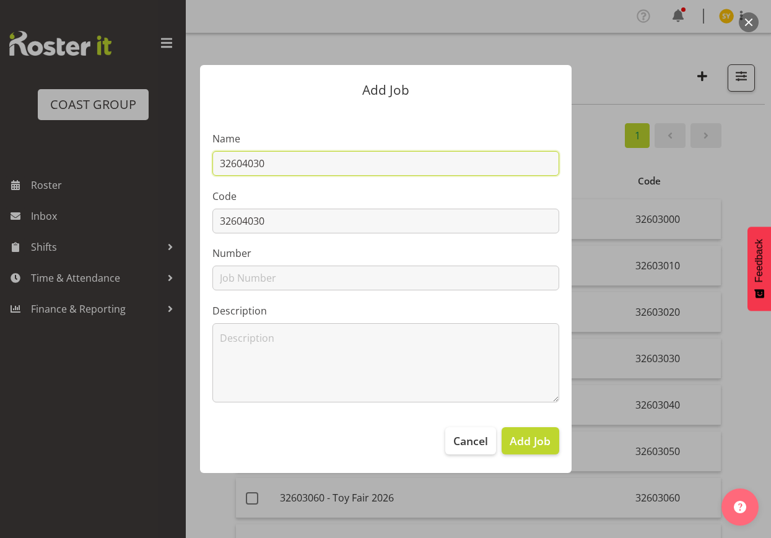
drag, startPoint x: 312, startPoint y: 163, endPoint x: 386, endPoint y: 161, distance: 73.7
click at [313, 163] on input "32604030" at bounding box center [385, 163] width 347 height 25
click at [337, 160] on input "32604030" at bounding box center [385, 163] width 347 height 25
paste input "V8's 2026"
drag, startPoint x: 386, startPoint y: 157, endPoint x: 59, endPoint y: 136, distance: 328.2
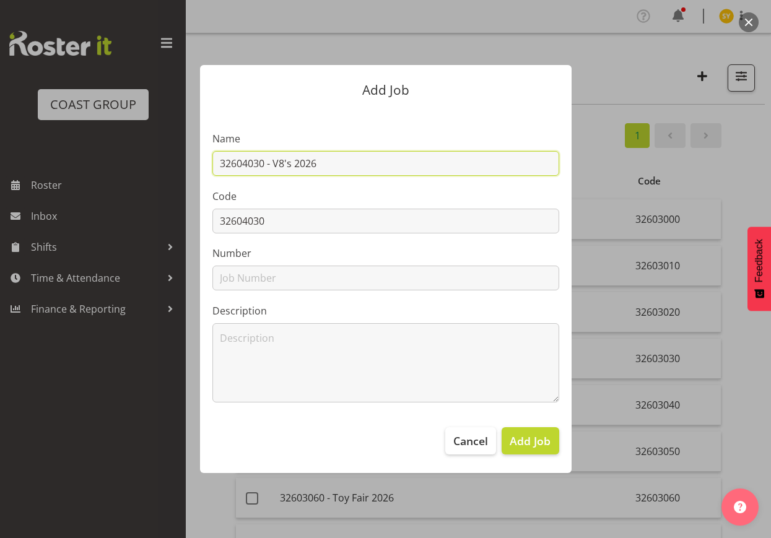
click at [59, 136] on div "Add Job Name 32604030 - V8's 2026 Code 32604030 Number Description Cancel Add J…" at bounding box center [385, 269] width 771 height 538
type input "32604030 - V8's 2026"
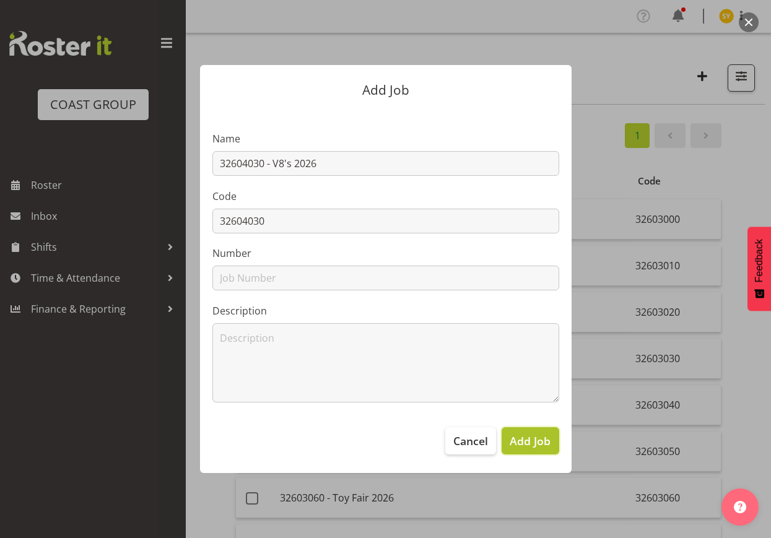
click at [538, 443] on span "Add Job" at bounding box center [530, 441] width 41 height 16
